Goal: Task Accomplishment & Management: Complete application form

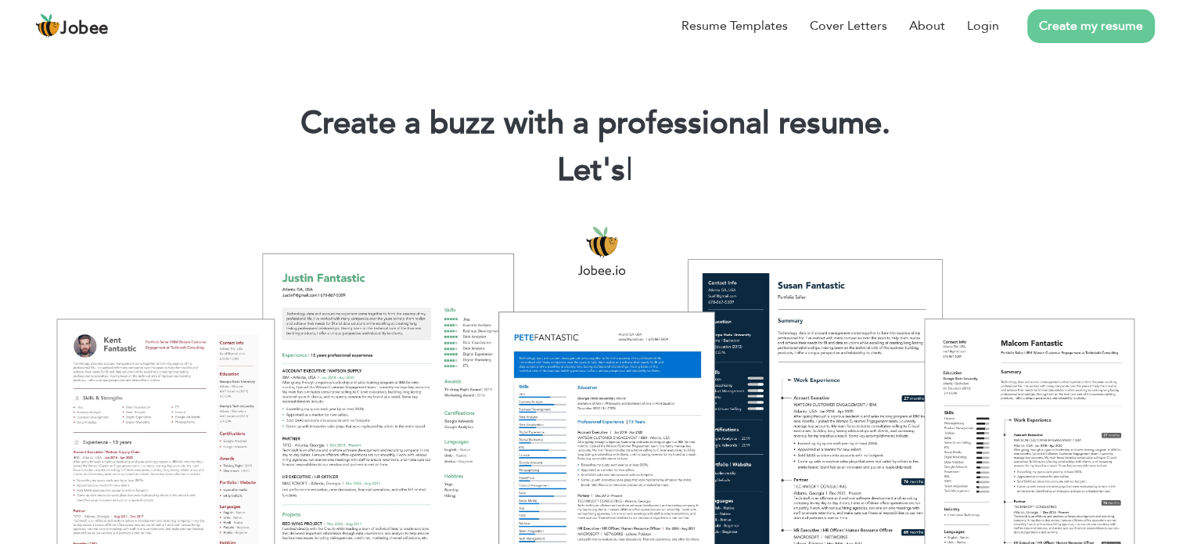
click at [1102, 23] on link "Create my resume" at bounding box center [1090, 26] width 127 height 34
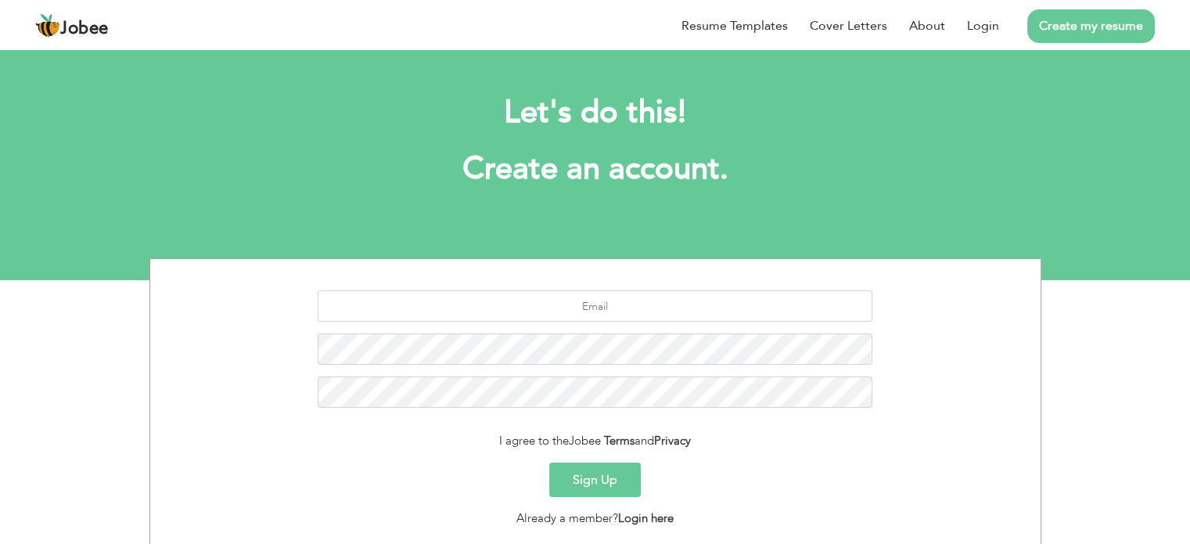
click at [596, 476] on button "Sign Up" at bounding box center [595, 479] width 92 height 34
click at [588, 481] on button "Sign Up" at bounding box center [595, 479] width 92 height 34
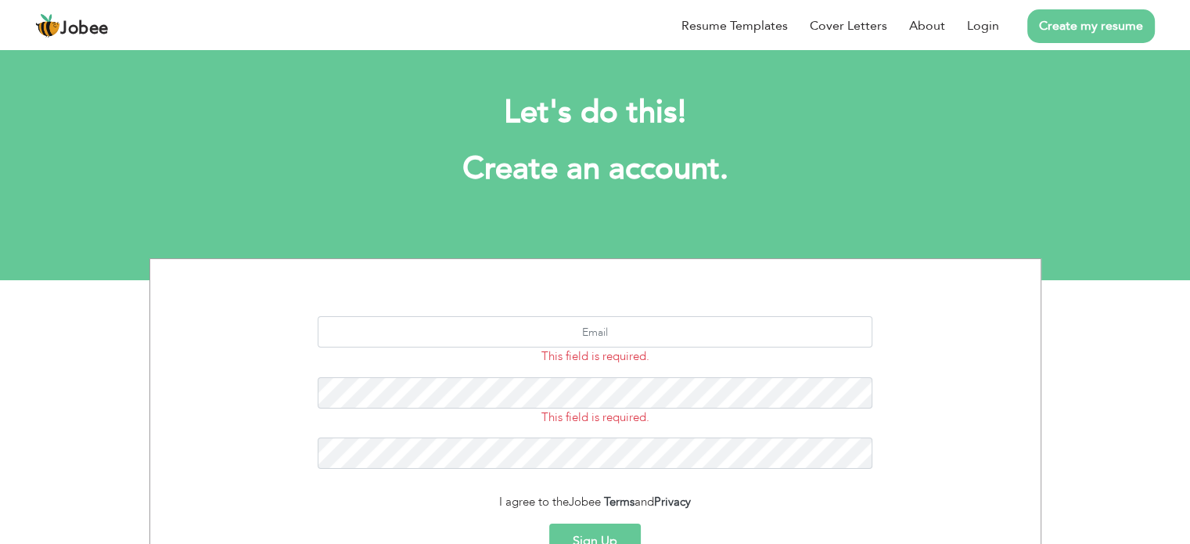
click at [615, 531] on button "Sign Up" at bounding box center [595, 540] width 92 height 34
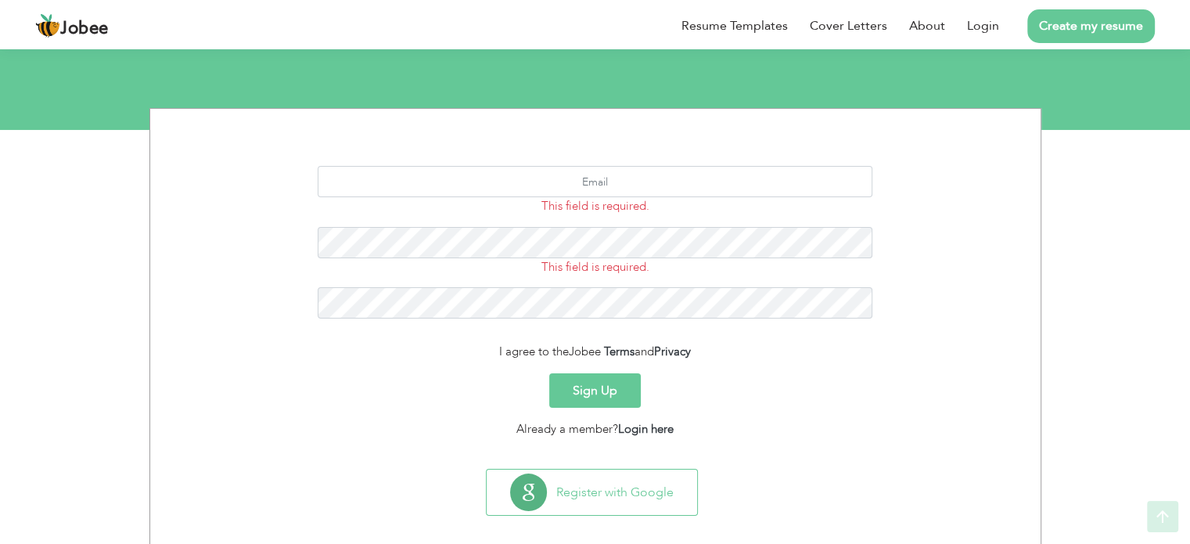
scroll to position [154, 0]
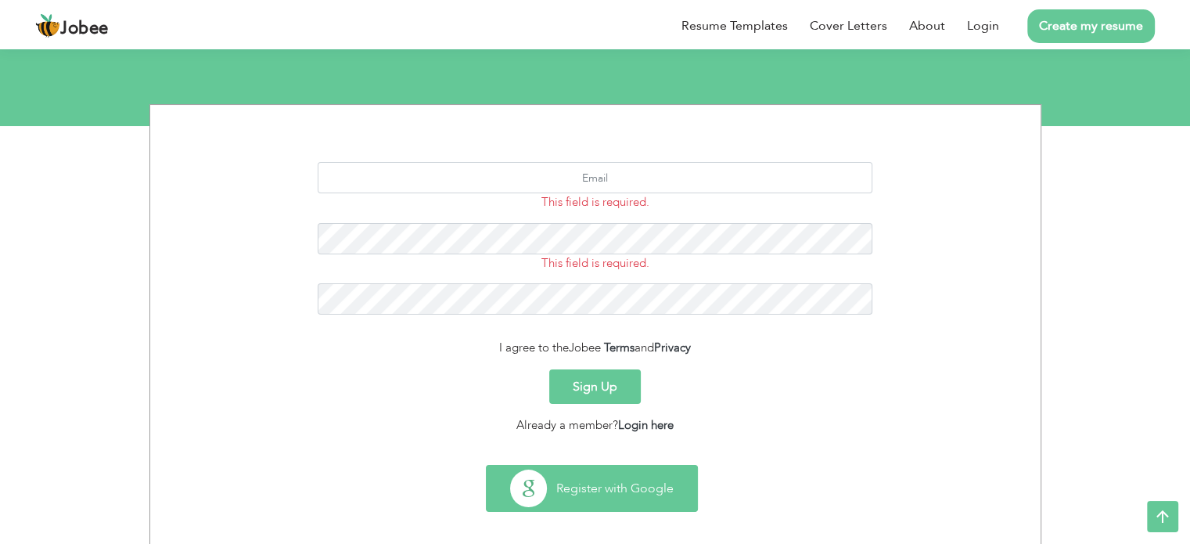
click at [606, 487] on button "Register with Google" at bounding box center [592, 487] width 210 height 45
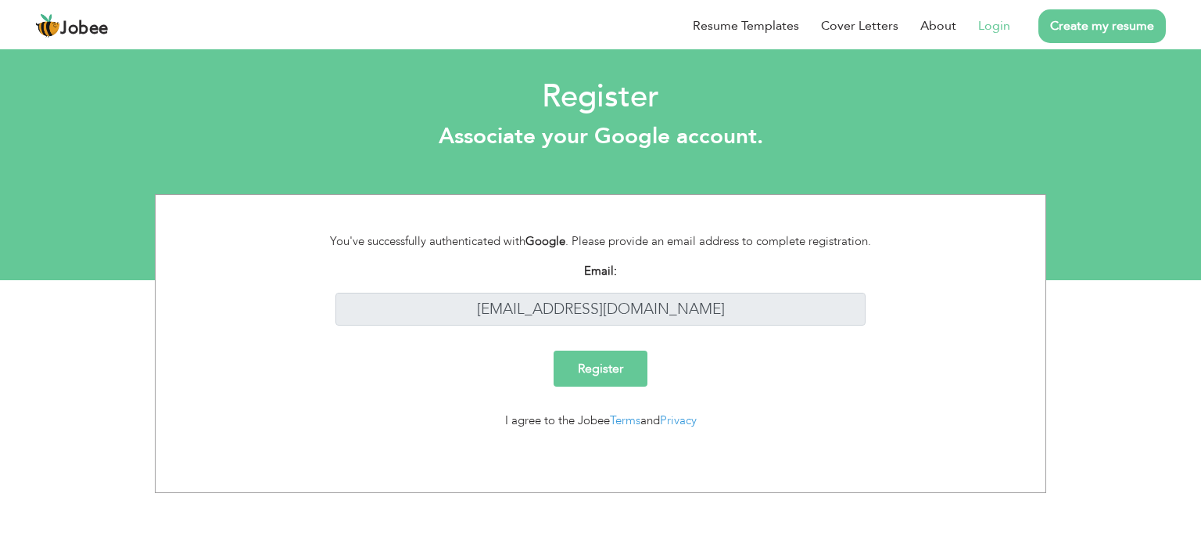
click at [611, 363] on input "Register" at bounding box center [601, 368] width 94 height 36
click at [598, 371] on input "Register" at bounding box center [601, 368] width 94 height 36
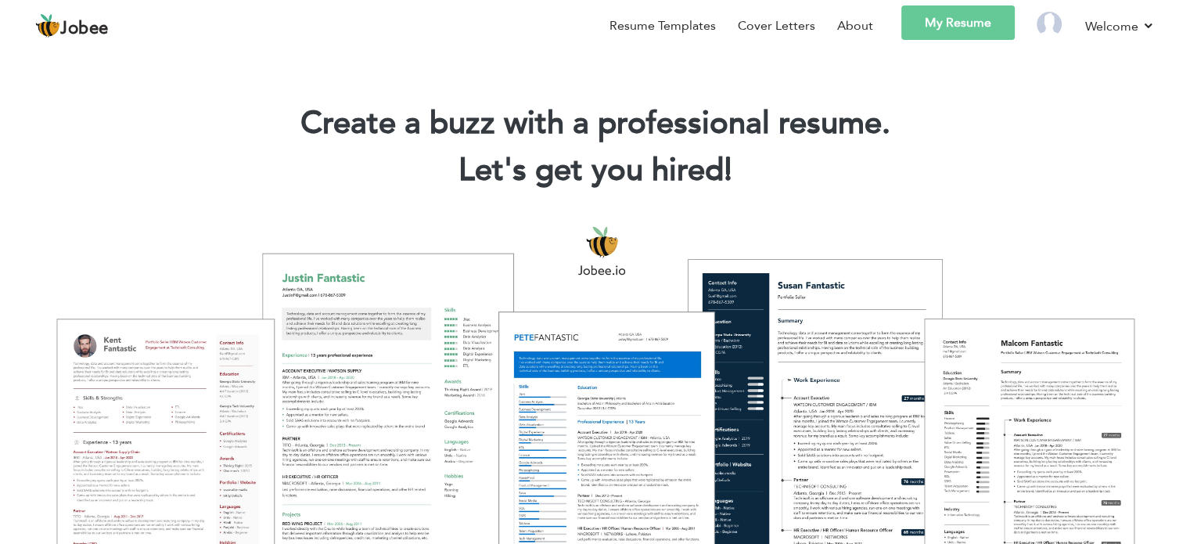
click at [975, 26] on link "My Resume" at bounding box center [957, 22] width 113 height 34
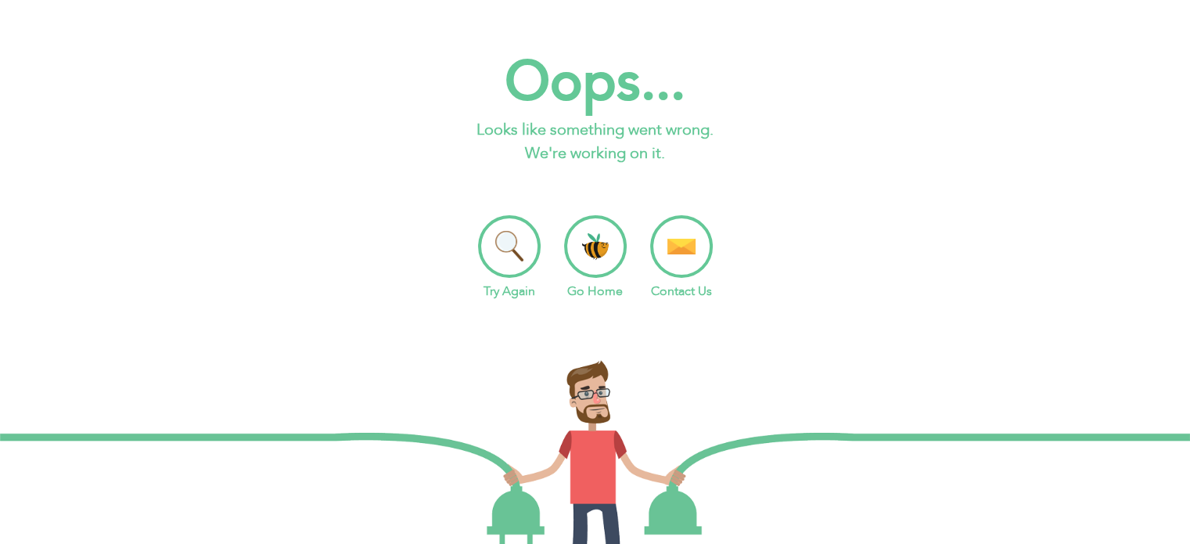
scroll to position [166, 0]
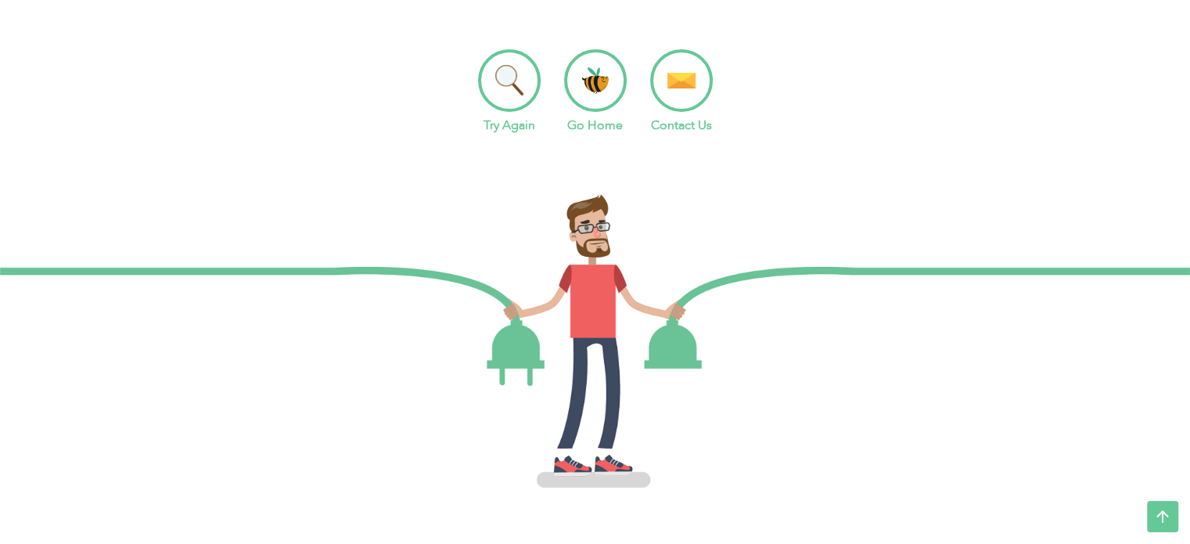
click at [507, 121] on link "Try Again" at bounding box center [509, 125] width 52 height 17
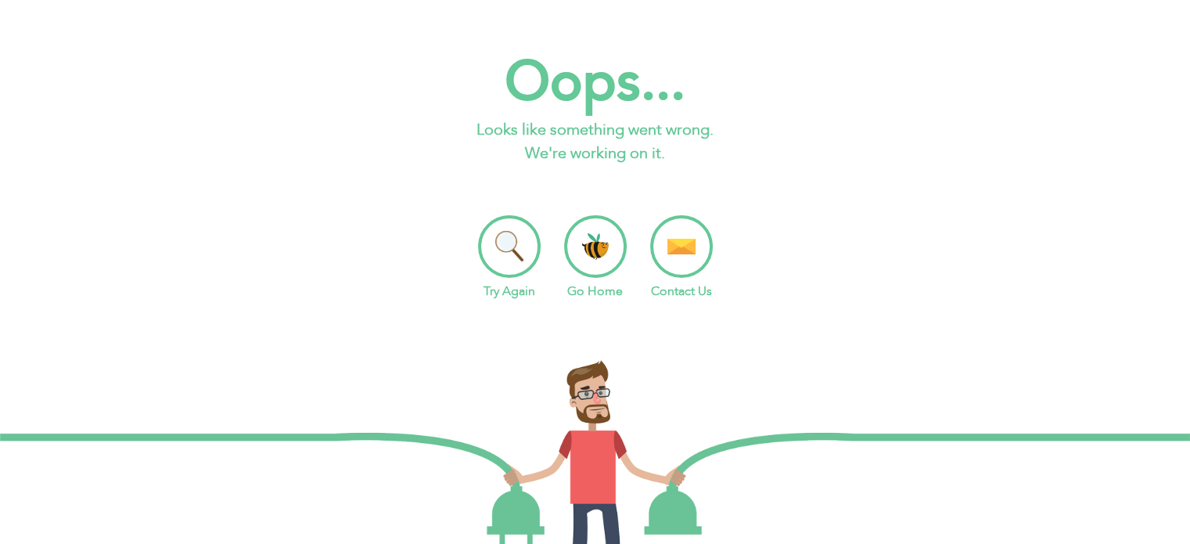
click at [594, 290] on link "Go Home" at bounding box center [595, 290] width 56 height 17
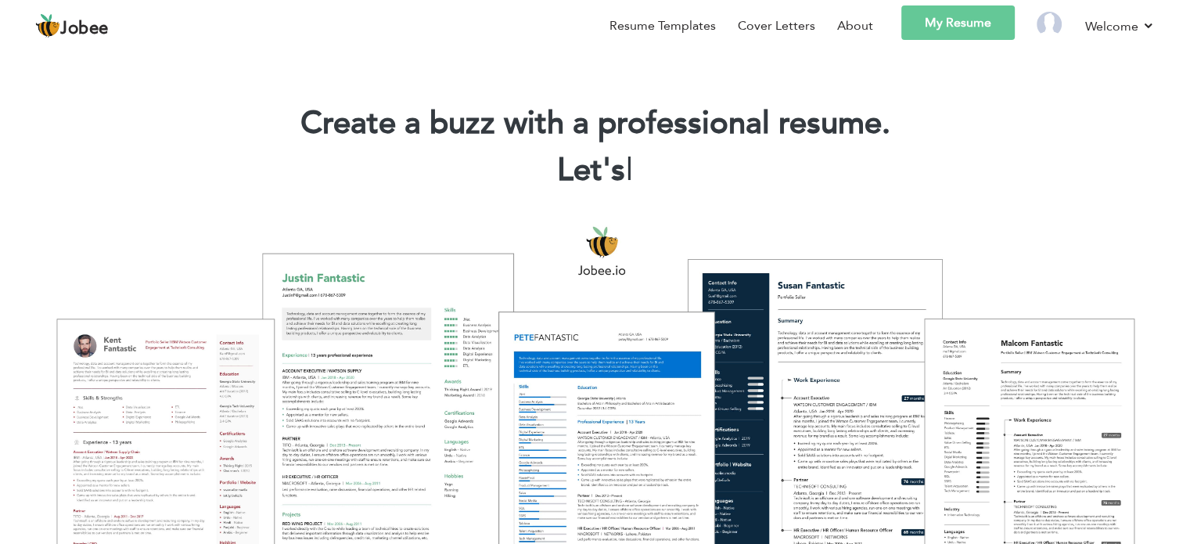
click at [481, 99] on div "Create a buzz with a professional resume. Let's |" at bounding box center [595, 140] width 1190 height 113
click at [966, 23] on link "My Resume" at bounding box center [957, 22] width 113 height 34
click at [979, 26] on link "My Resume" at bounding box center [957, 22] width 113 height 34
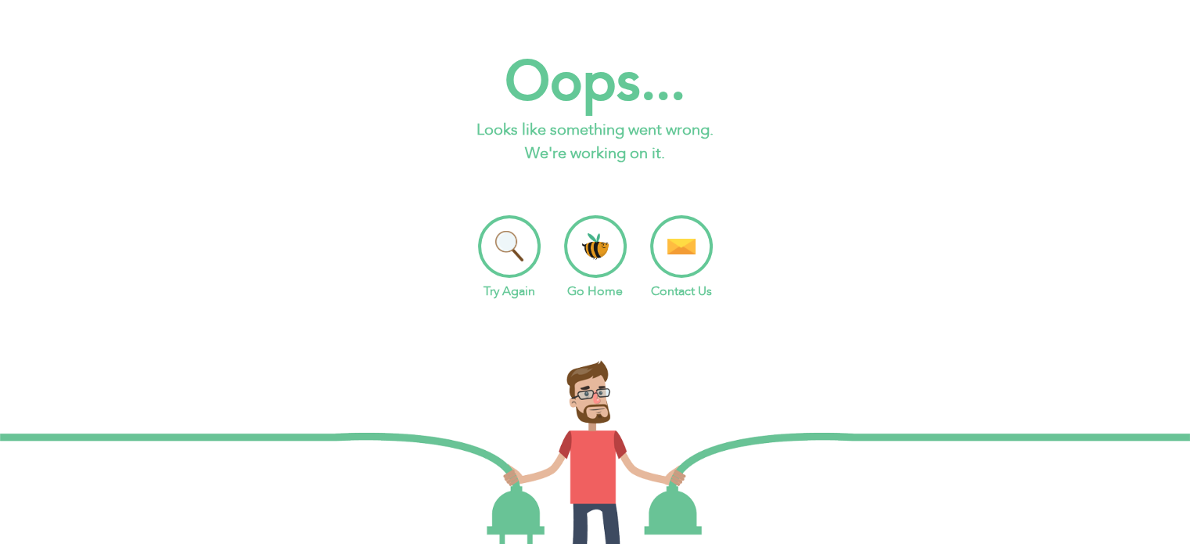
click at [594, 259] on li "Go Home" at bounding box center [595, 257] width 63 height 85
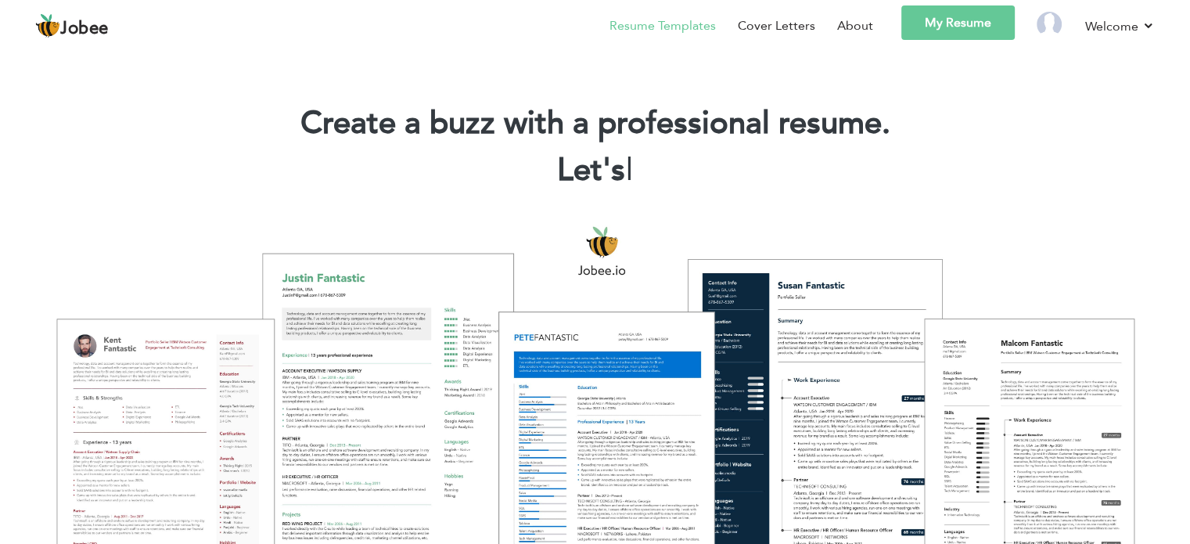
click at [682, 32] on link "Resume Templates" at bounding box center [662, 25] width 106 height 19
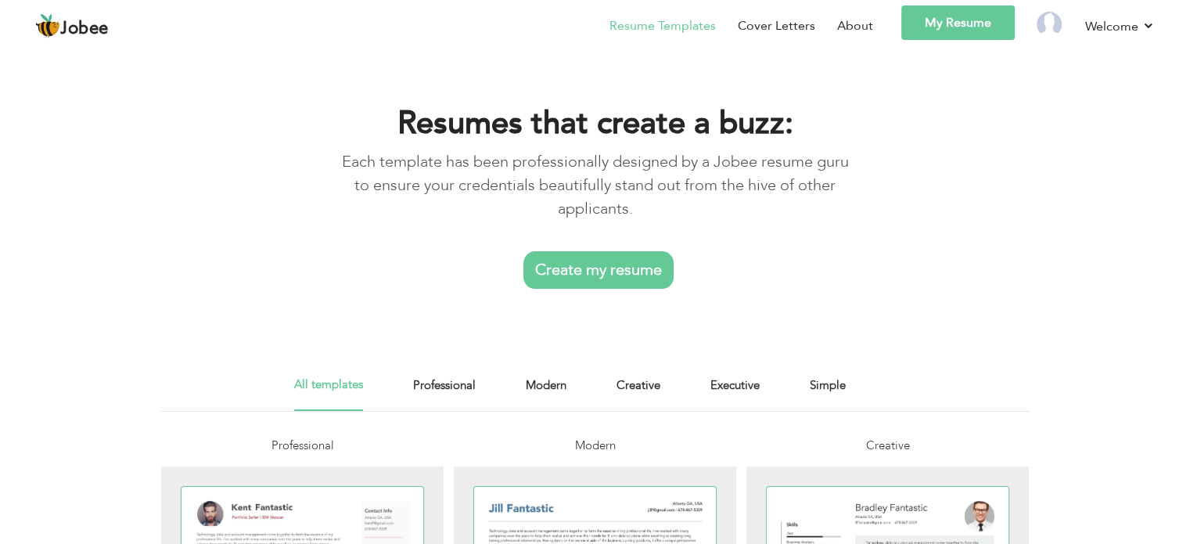
click at [579, 268] on link "Create my resume" at bounding box center [598, 270] width 150 height 38
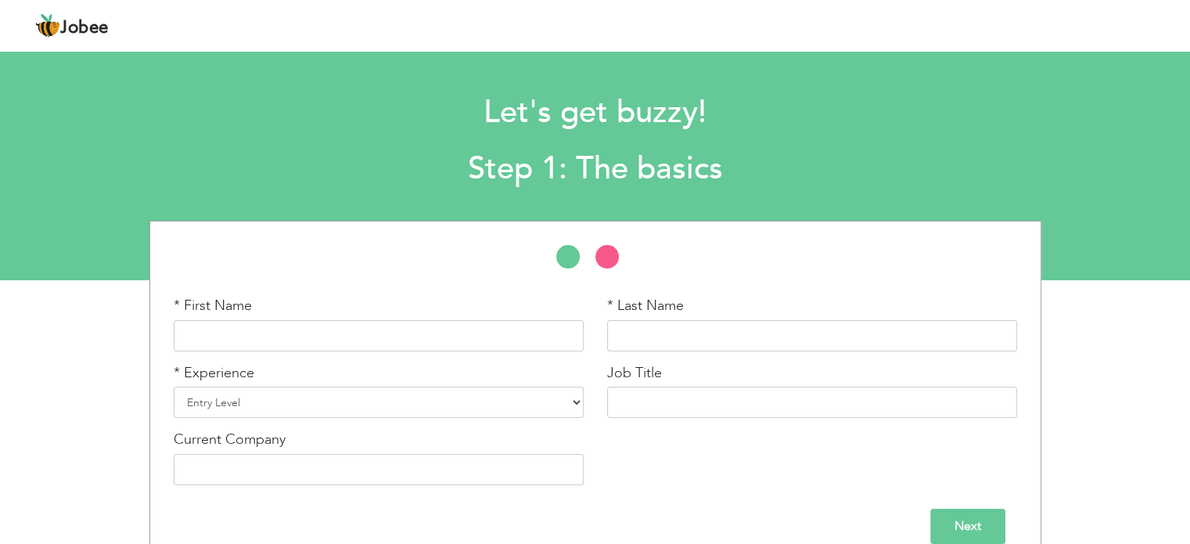
click at [605, 270] on div "* First Name * Last Name * Experience Entry Level Less than 1 Year" at bounding box center [595, 394] width 1190 height 347
click at [296, 341] on input "text" at bounding box center [379, 335] width 410 height 31
type input "a"
type input "Asadullah"
click at [632, 334] on input "text" at bounding box center [812, 335] width 410 height 31
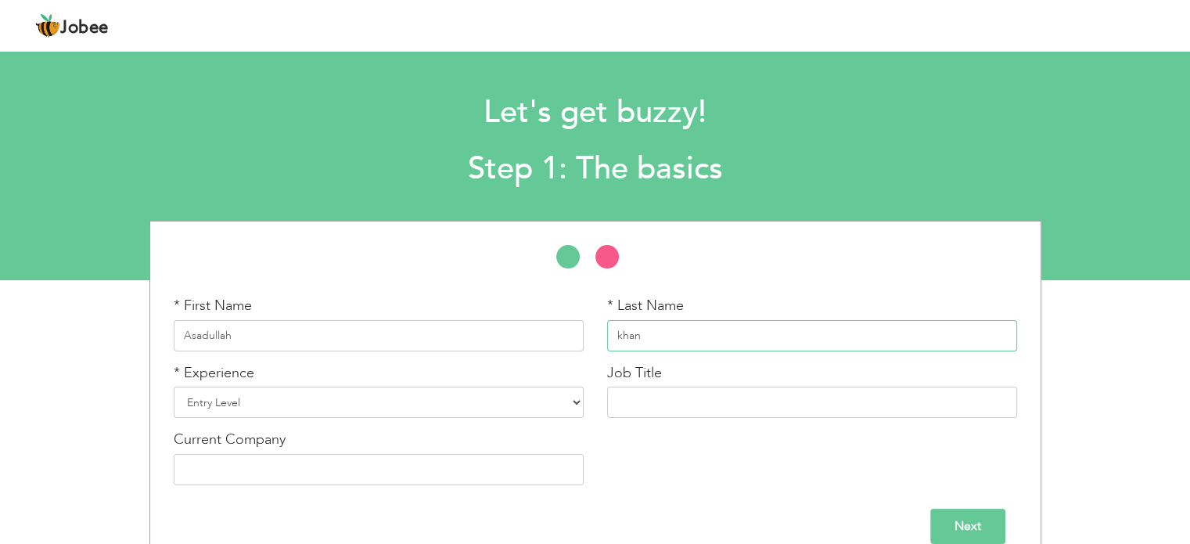
type input "khan"
click at [341, 391] on select "Entry Level Less than 1 Year 1 Year 2 Years 3 Years 4 Years 5 Years 6 Years 7 Y…" at bounding box center [379, 401] width 410 height 31
click at [673, 402] on input "text" at bounding box center [812, 401] width 410 height 31
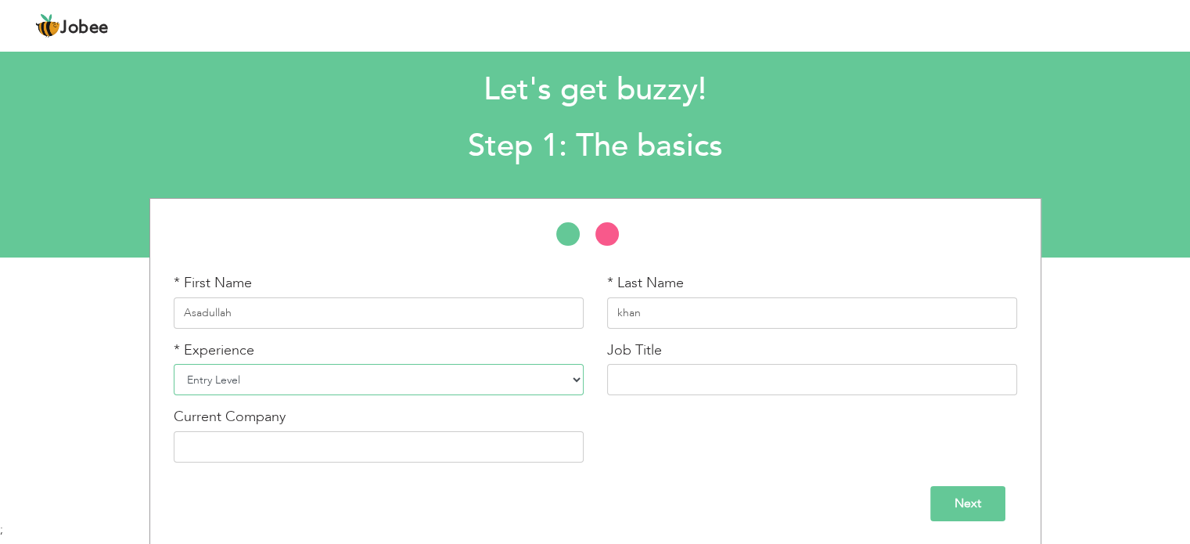
click at [573, 380] on select "Entry Level Less than 1 Year 1 Year 2 Years 3 Years 4 Years 5 Years 6 Years 7 Y…" at bounding box center [379, 379] width 410 height 31
click at [753, 261] on div "* First Name Asadullah * Last Name khan * Experience Entry Level Less than 1 Ye…" at bounding box center [595, 336] width 867 height 275
click at [647, 395] on div "Job Title" at bounding box center [811, 373] width 433 height 67
click at [664, 381] on input "text" at bounding box center [812, 379] width 410 height 31
type input "j"
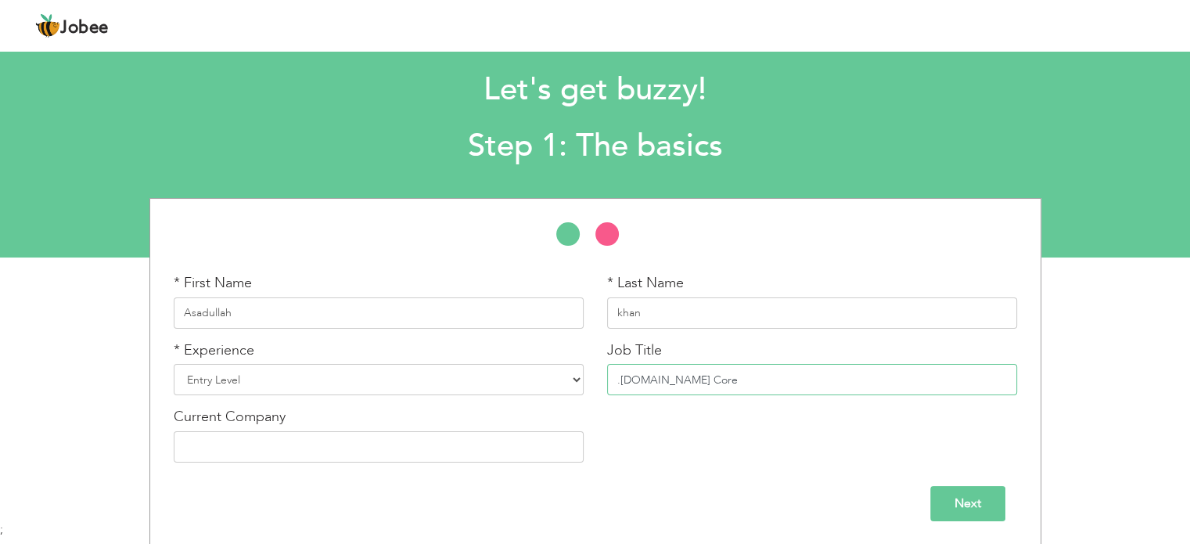
type input ".Asp.Net Core"
click at [971, 506] on input "Next" at bounding box center [967, 503] width 75 height 35
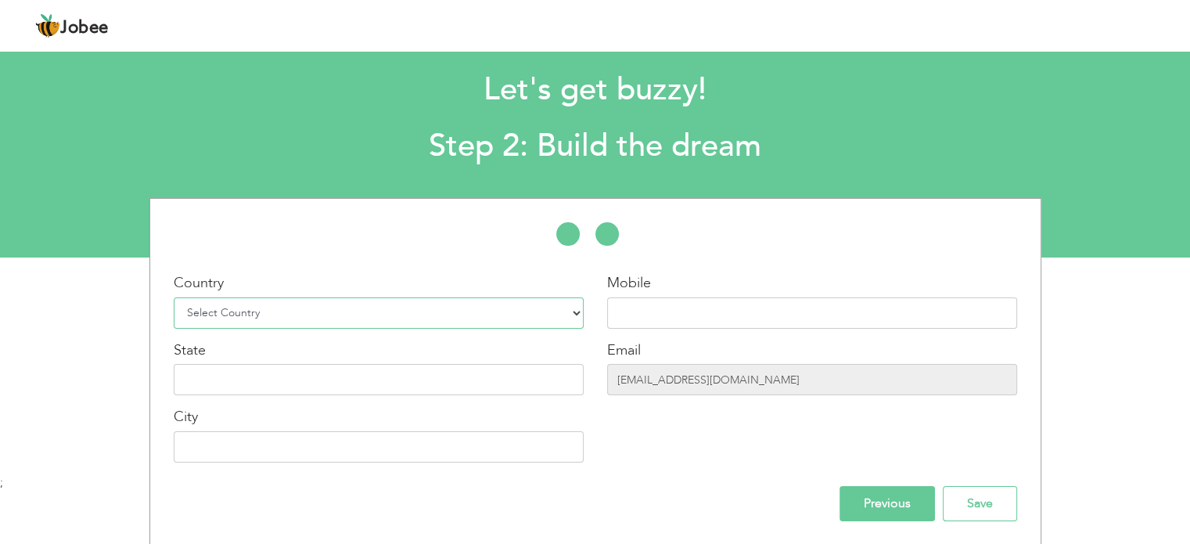
click at [242, 311] on select "Select Country Afghanistan Albania Algeria American Samoa Andorra Angola Anguil…" at bounding box center [379, 312] width 410 height 31
